Goal: Information Seeking & Learning: Learn about a topic

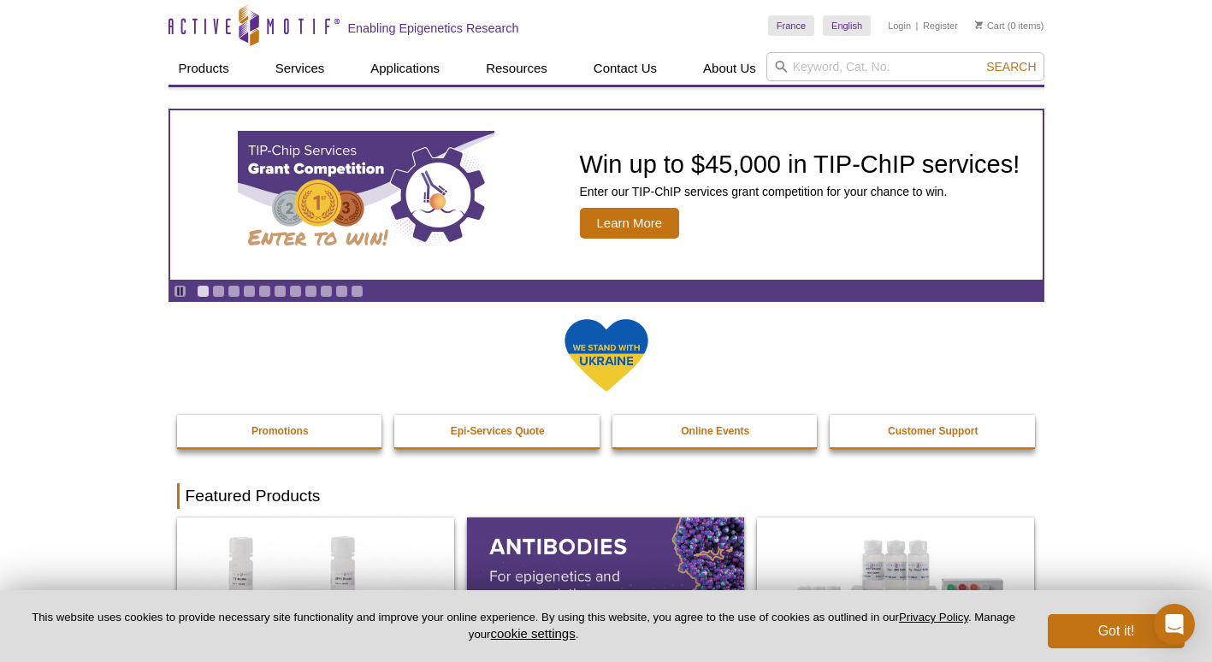
click at [798, 97] on div "Pause Go to slide 1 Go to slide 2 Go to slide 3 Go to slide 4 Go to slide 5 Go …" at bounding box center [607, 194] width 876 height 215
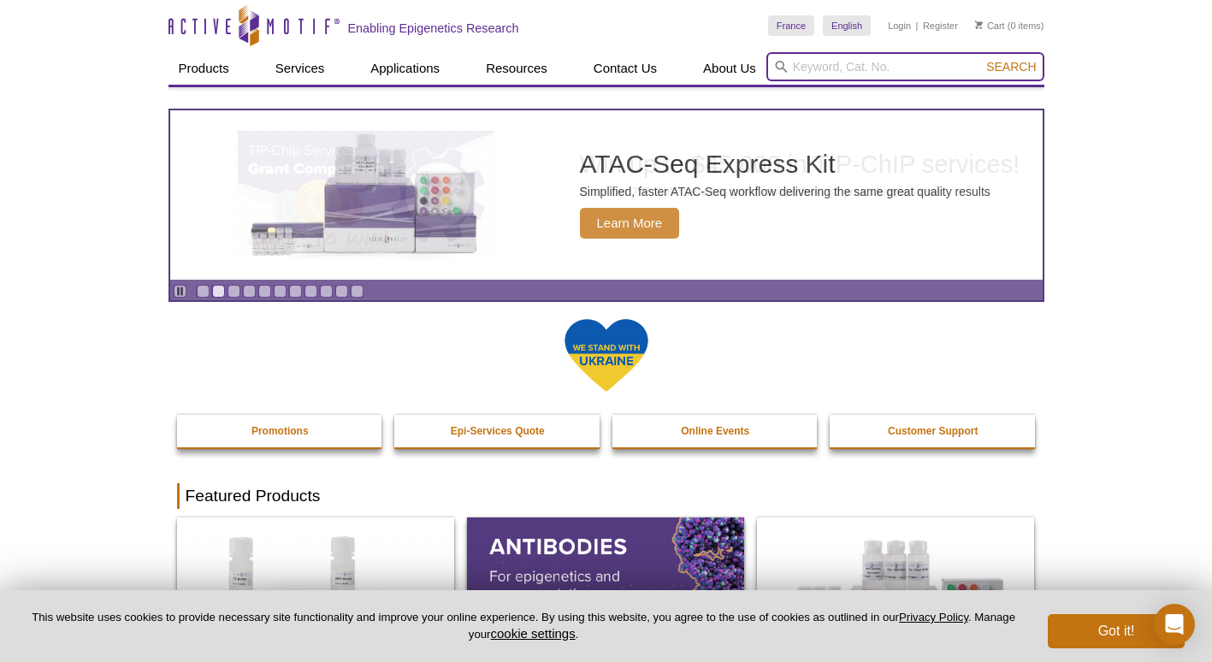
click at [819, 65] on input "search" at bounding box center [906, 66] width 278 height 29
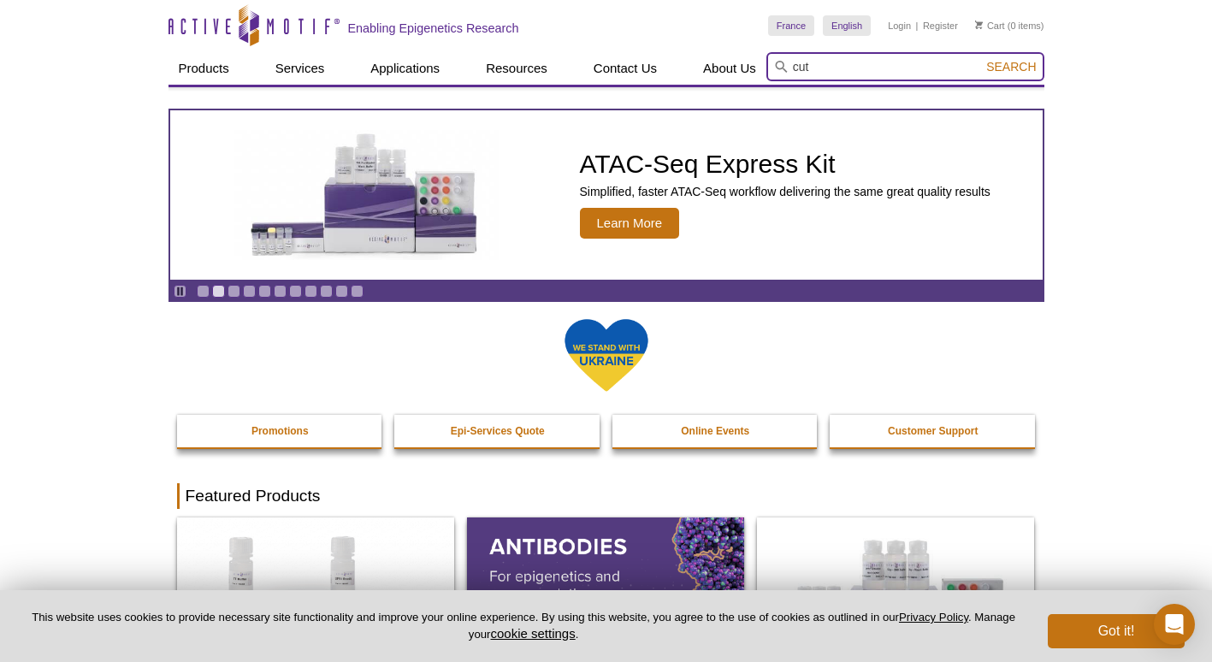
type input "cut"
click at [981, 59] on button "Search" at bounding box center [1011, 66] width 60 height 15
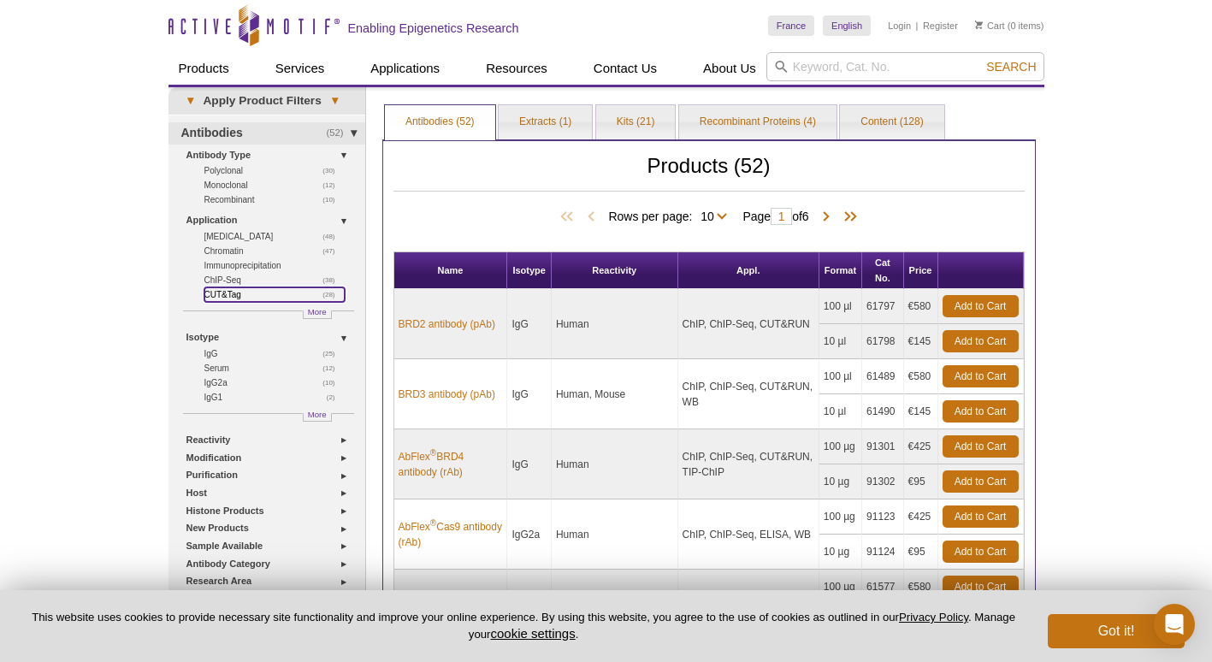
click at [213, 295] on link "(28) CUT&Tag" at bounding box center [274, 294] width 140 height 15
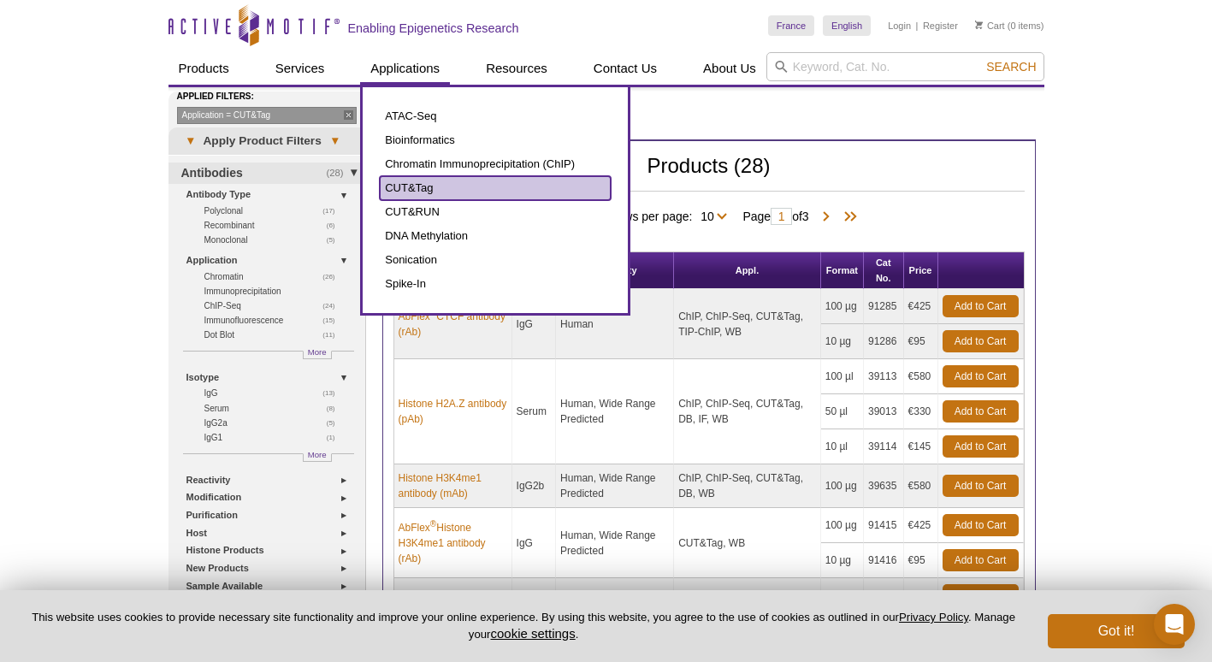
click at [413, 194] on link "CUT&Tag" at bounding box center [495, 188] width 231 height 24
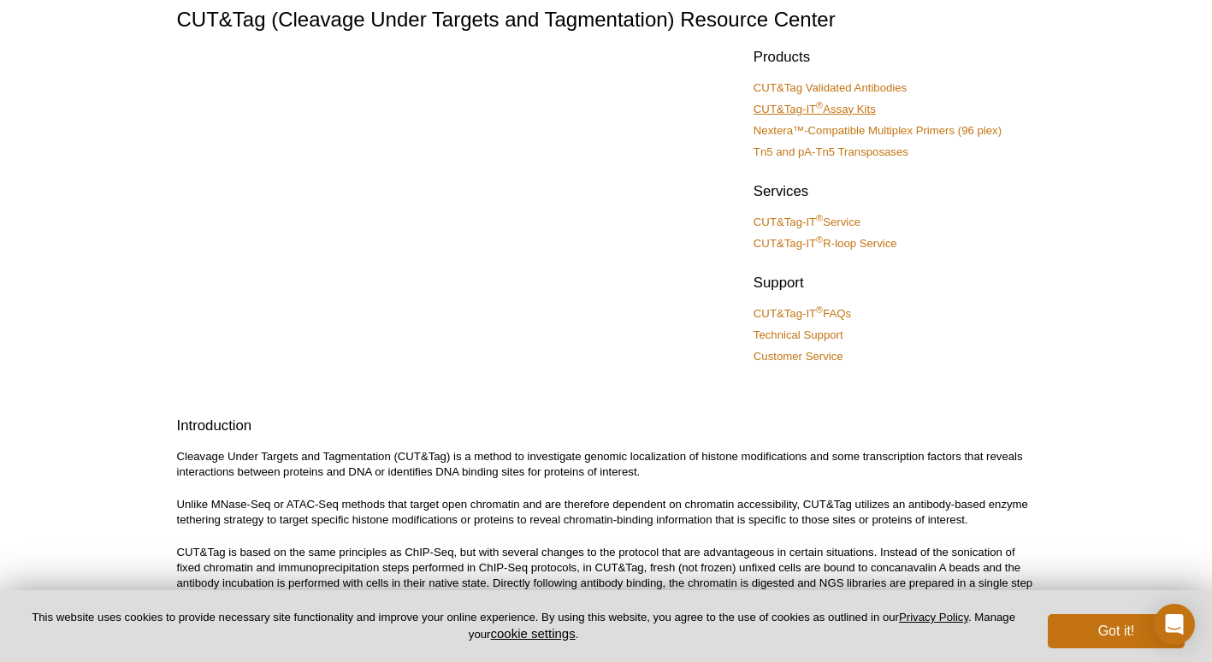
scroll to position [89, 0]
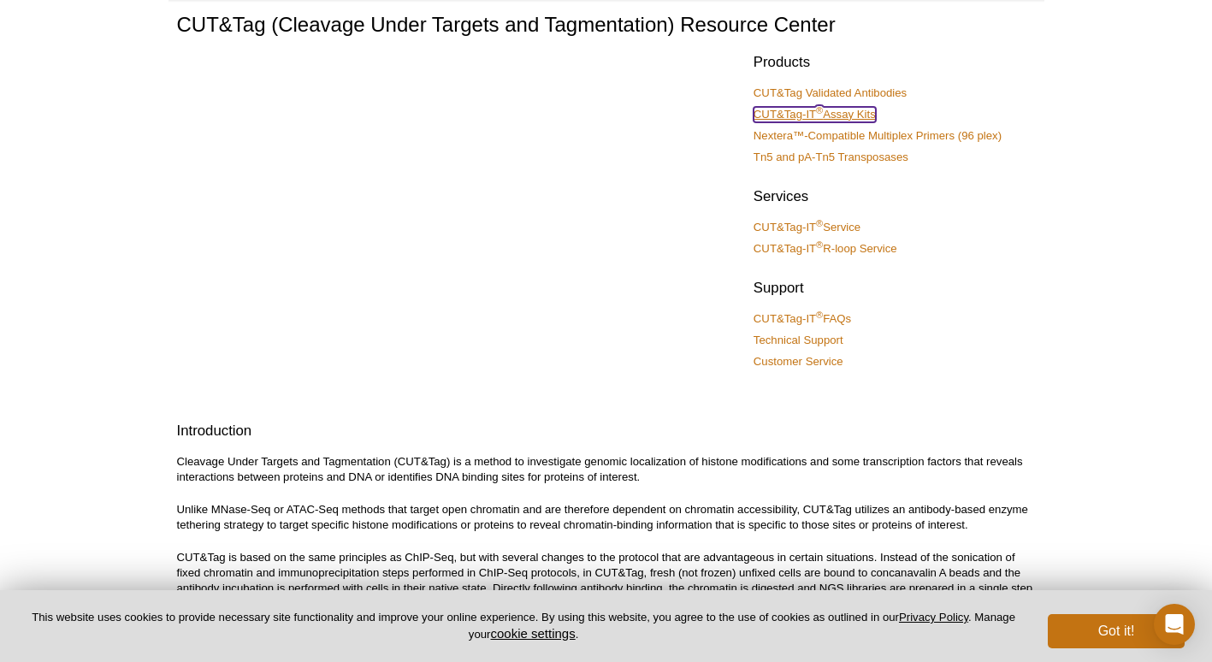
click at [856, 113] on link "CUT&Tag-IT ® Assay Kits" at bounding box center [815, 114] width 122 height 15
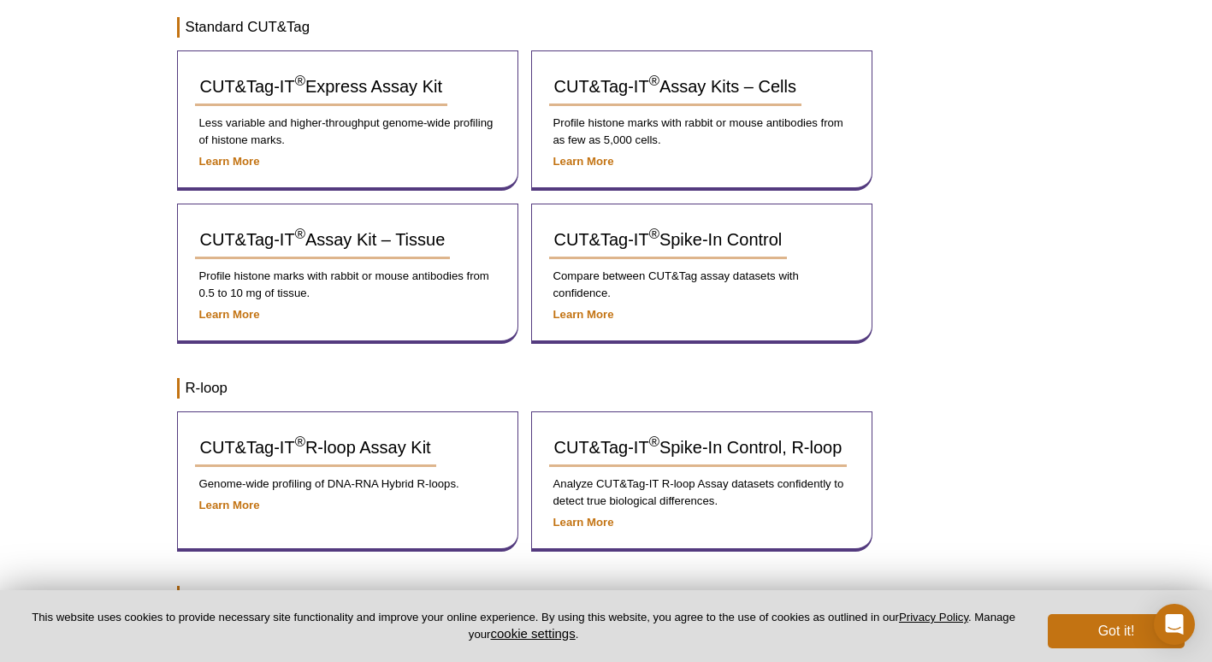
scroll to position [287, 0]
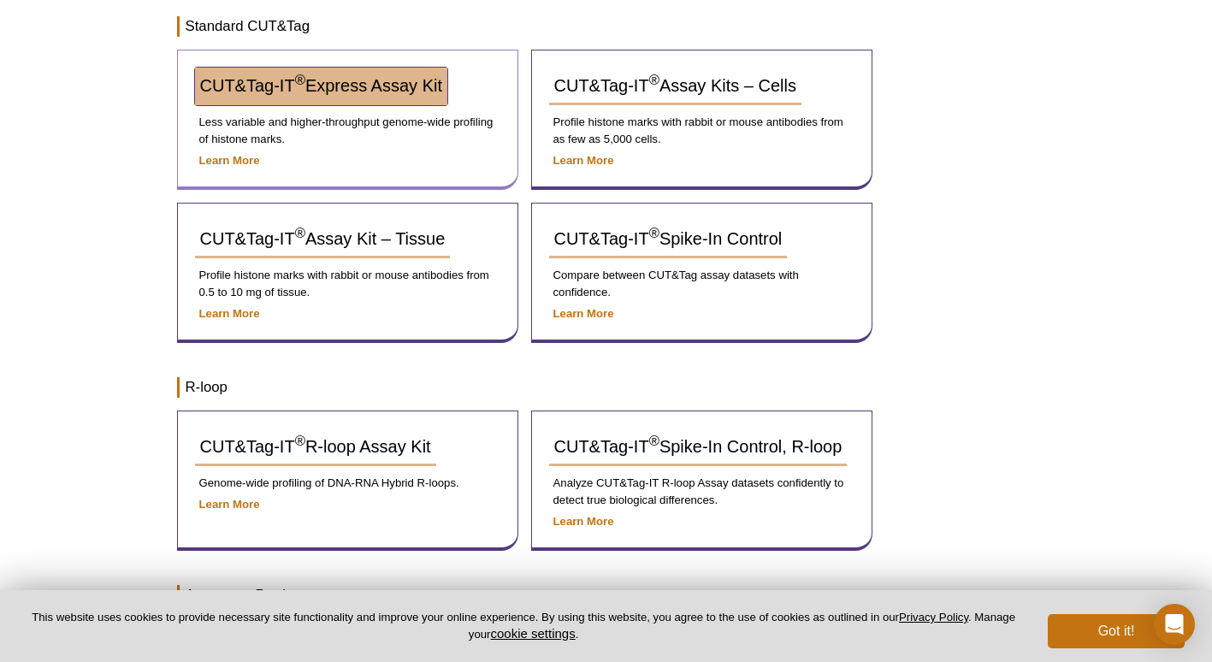
click at [401, 85] on span "CUT&Tag-IT ® Express Assay Kit" at bounding box center [321, 85] width 242 height 19
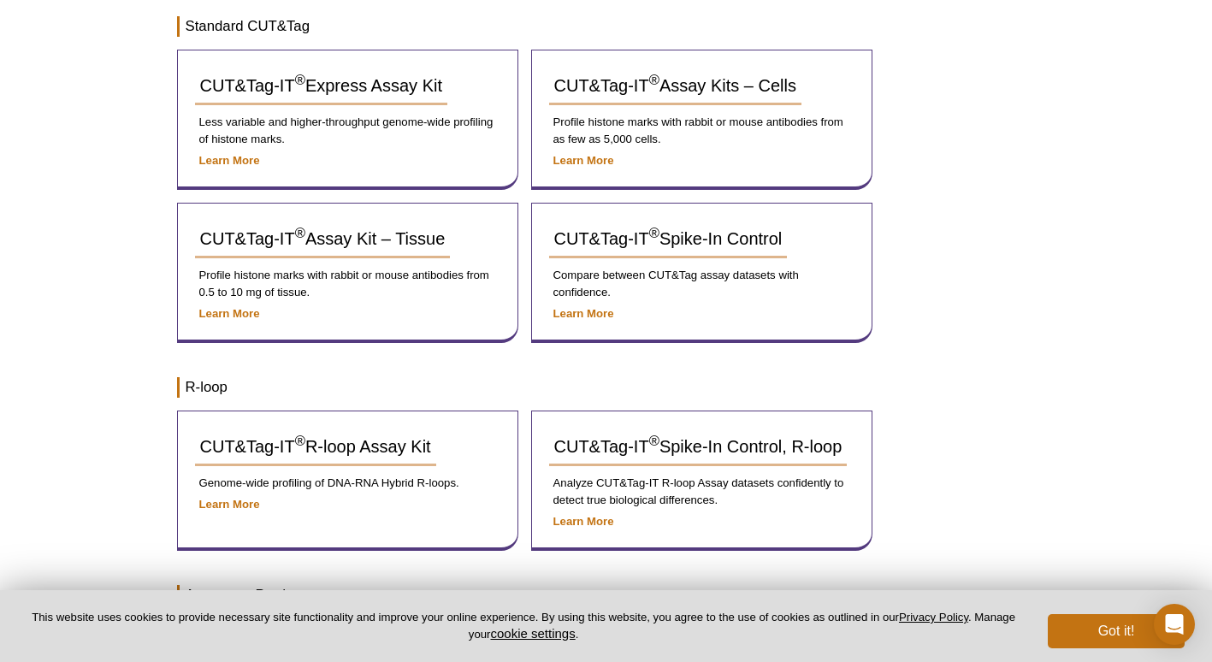
scroll to position [609, 0]
